Goal: Information Seeking & Learning: Learn about a topic

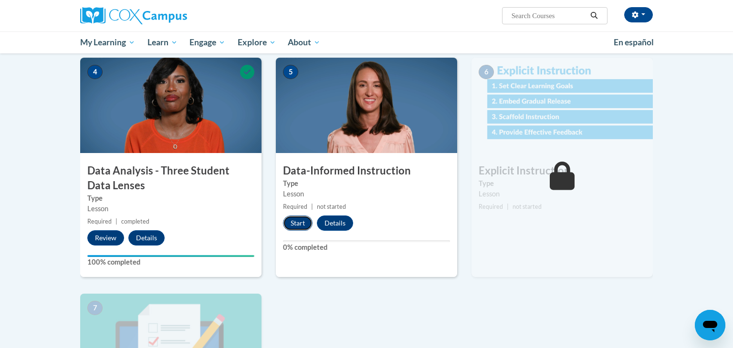
click at [293, 222] on button "Start" at bounding box center [298, 223] width 30 height 15
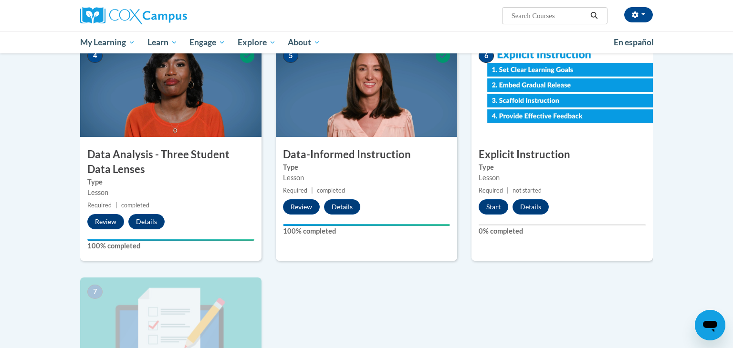
scroll to position [434, 0]
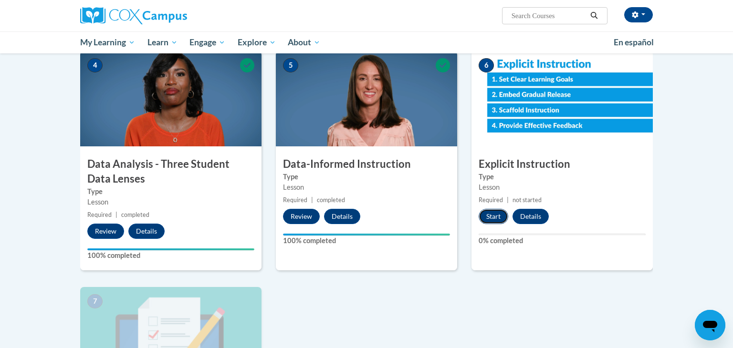
click at [488, 217] on button "Start" at bounding box center [493, 216] width 30 height 15
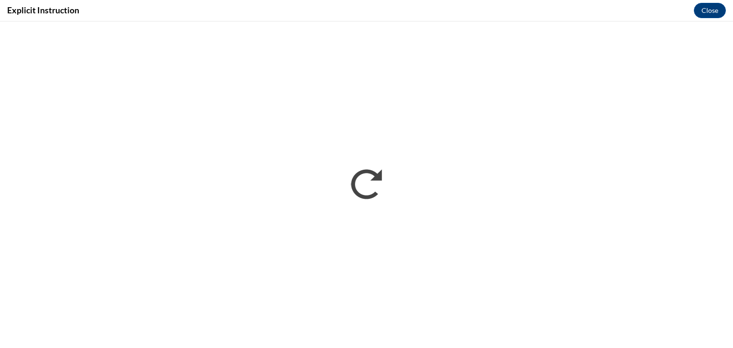
scroll to position [0, 0]
